Goal: Task Accomplishment & Management: Use online tool/utility

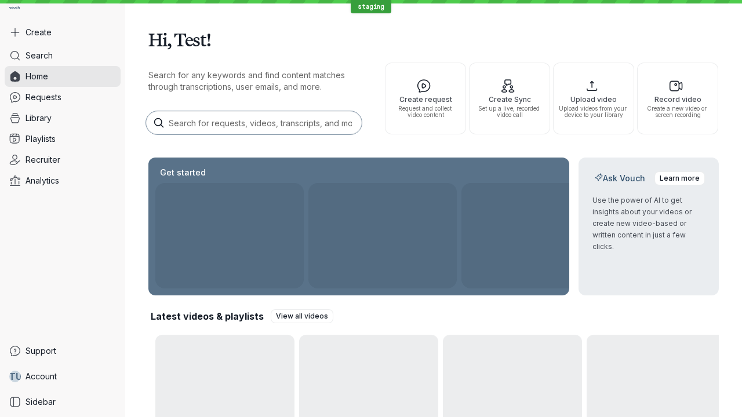
click at [63, 32] on button "Create" at bounding box center [63, 32] width 116 height 21
